Goal: Find specific page/section: Find specific page/section

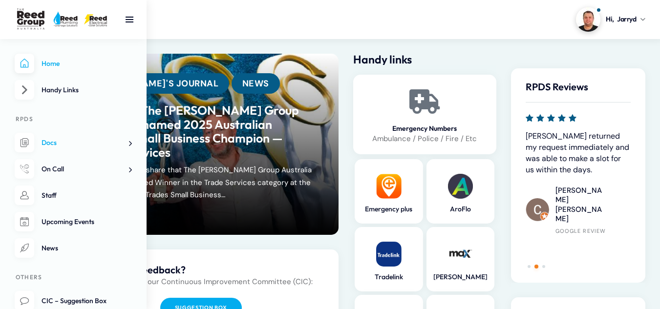
click at [129, 142] on span at bounding box center [127, 143] width 10 height 10
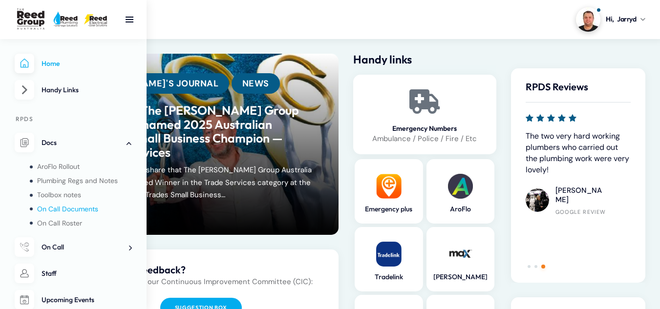
click at [80, 210] on span "On Call Documents" at bounding box center [67, 209] width 61 height 9
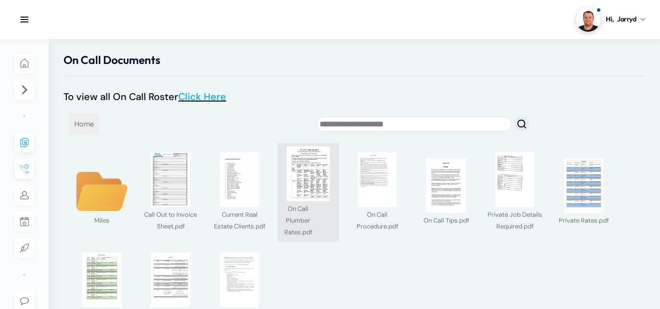
click at [307, 186] on img at bounding box center [308, 173] width 55 height 55
